Goal: Task Accomplishment & Management: Use online tool/utility

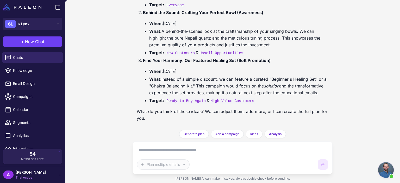
scroll to position [143, 0]
click at [55, 175] on div "A Amer Alam Trial Active" at bounding box center [32, 175] width 59 height 10
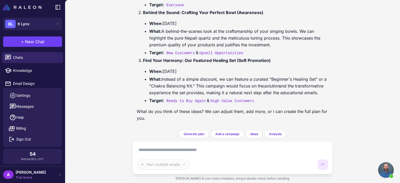
click at [90, 130] on div "Next Week's Email Plan Today Help me plan my emails for next week. Of course! I…" at bounding box center [232, 91] width 335 height 183
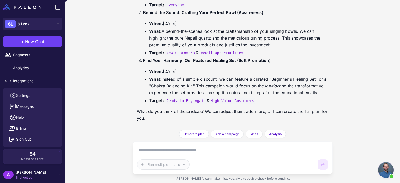
click at [38, 173] on div "A Amer Alam Trial Active" at bounding box center [32, 175] width 59 height 10
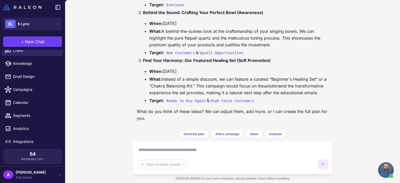
click at [38, 173] on div "A Amer Alam Trial Active" at bounding box center [32, 175] width 59 height 10
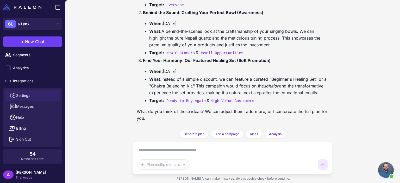
click at [36, 91] on link "Settings" at bounding box center [32, 95] width 55 height 11
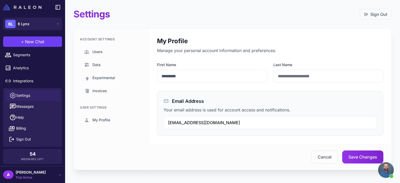
click at [400, 73] on div "Settings Sign Out Account Settings Users Data Experimental Invoices User Settin…" at bounding box center [232, 91] width 335 height 183
click at [101, 49] on span "Users" at bounding box center [97, 52] width 10 height 6
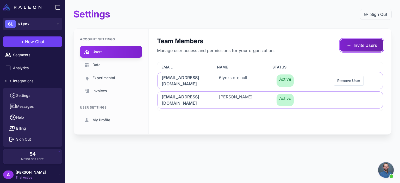
click at [358, 46] on button "Invite Users" at bounding box center [361, 45] width 43 height 12
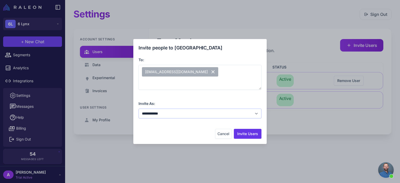
click at [226, 112] on select "**********" at bounding box center [200, 114] width 123 height 10
click at [222, 102] on div "**********" at bounding box center [200, 109] width 123 height 18
click at [251, 136] on button "Invite Users" at bounding box center [248, 134] width 28 height 10
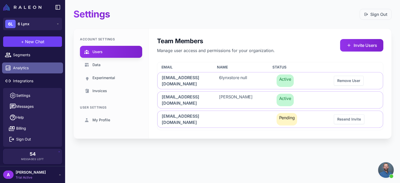
click at [28, 70] on span "Analytics" at bounding box center [36, 68] width 46 height 6
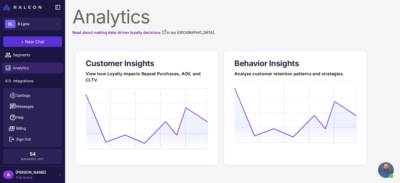
click at [39, 39] on span "New Chat" at bounding box center [34, 42] width 19 height 6
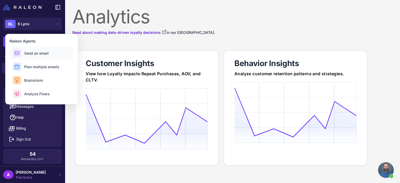
click at [41, 55] on span "Send an email" at bounding box center [36, 53] width 24 height 5
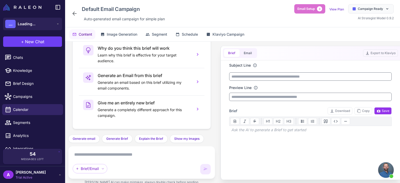
scroll to position [143, 0]
click at [205, 17] on div "Default Email Campaign Auto‑generated email campaign for simple plan Email Setu…" at bounding box center [232, 13] width 322 height 19
click at [384, 170] on span "Open chat" at bounding box center [386, 170] width 16 height 16
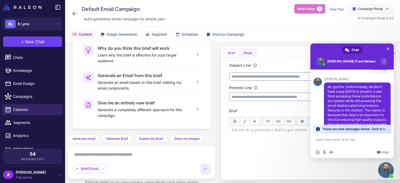
scroll to position [292, 0]
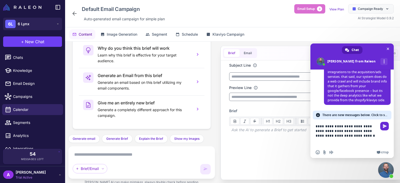
type textarea "**********"
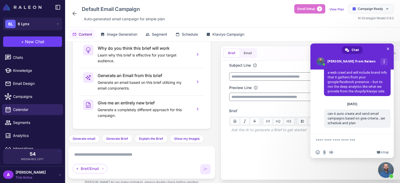
scroll to position [315, 0]
click at [389, 174] on span "Close chat" at bounding box center [386, 170] width 16 height 16
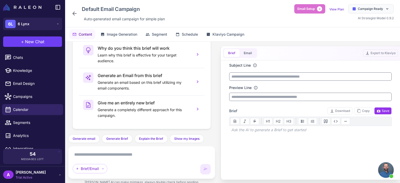
click at [389, 174] on span "Open chat" at bounding box center [386, 170] width 16 height 16
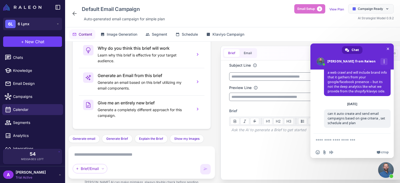
click at [385, 170] on span "Close chat" at bounding box center [386, 170] width 16 height 16
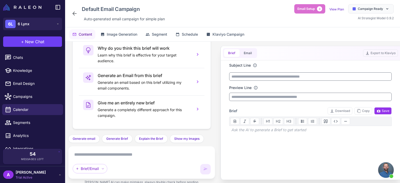
click at [212, 13] on div "Default Email Campaign Auto‑generated email campaign for simple plan Email Setu…" at bounding box center [232, 13] width 322 height 19
click at [132, 34] on span "Image Generation" at bounding box center [122, 35] width 30 height 6
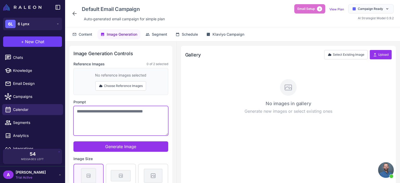
click at [117, 112] on textarea "Prompt" at bounding box center [120, 121] width 95 height 30
type textarea "*"
click at [109, 118] on textarea "**********" at bounding box center [120, 121] width 95 height 30
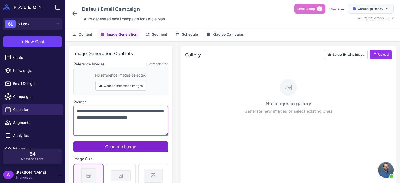
type textarea "**********"
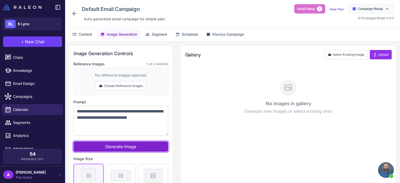
click at [122, 145] on span "Generate Image" at bounding box center [120, 146] width 31 height 5
